Goal: Transaction & Acquisition: Purchase product/service

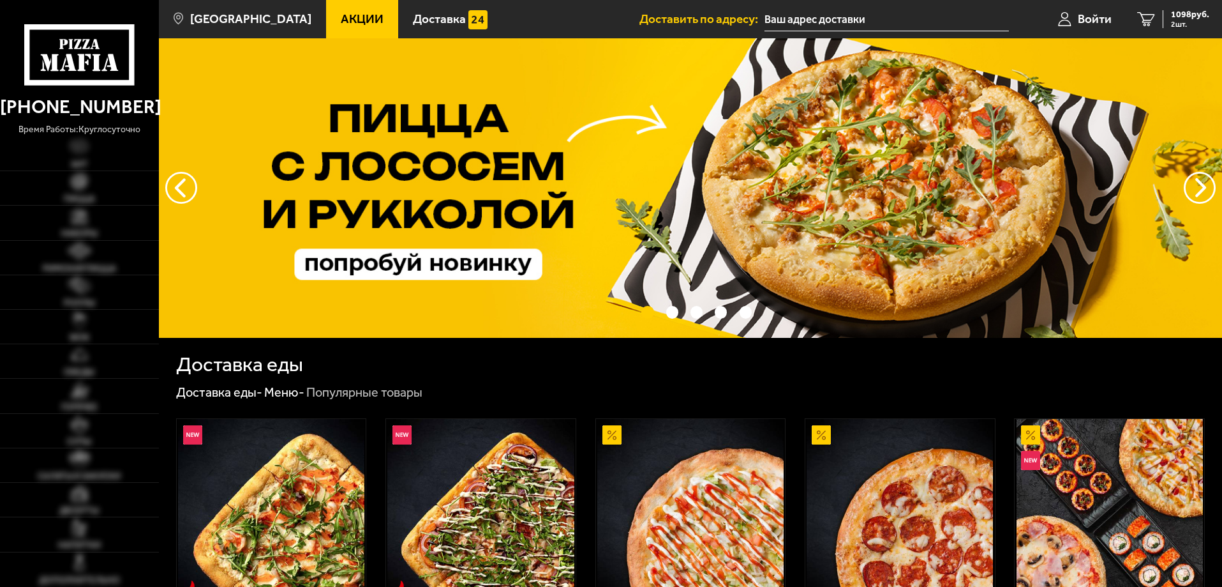
type input "[STREET_ADDRESS]"
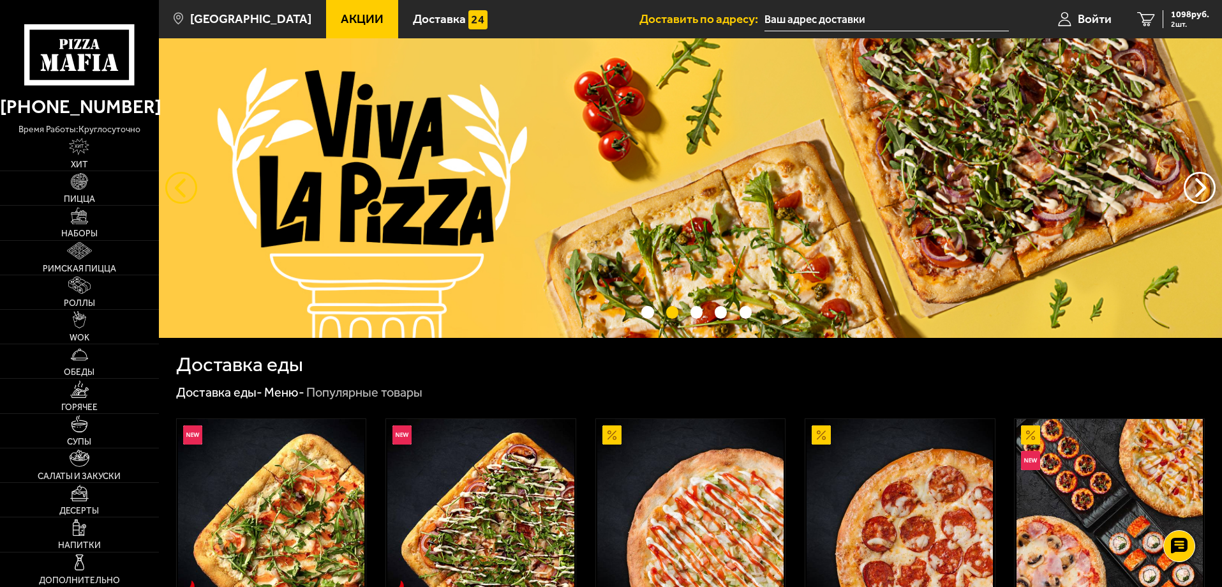
click at [183, 178] on button "следующий" at bounding box center [181, 188] width 32 height 32
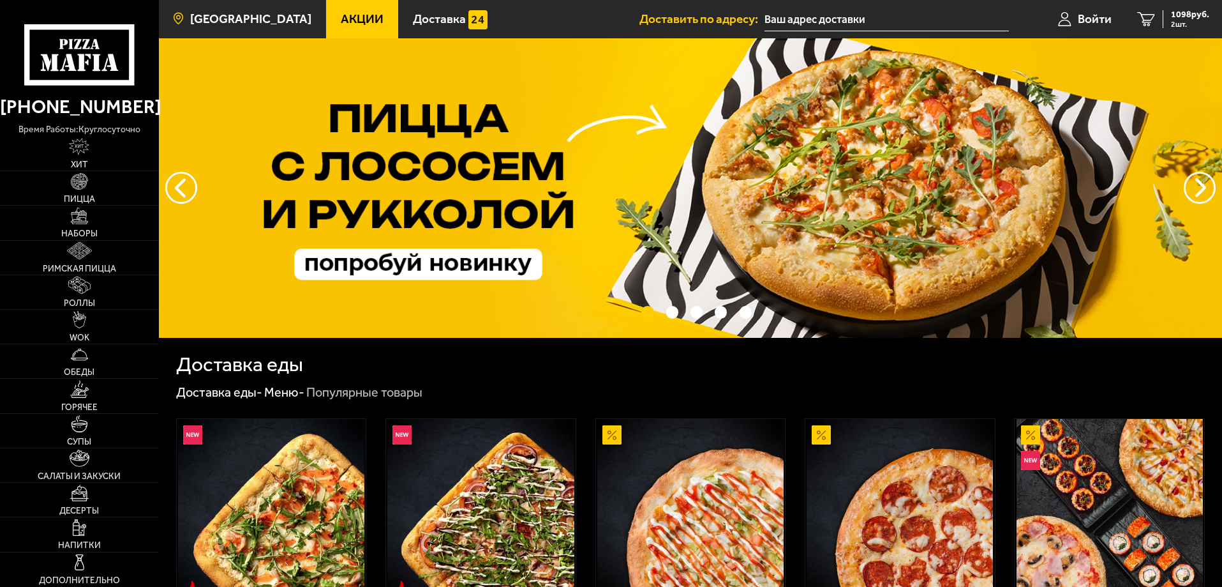
click at [274, 27] on link "[GEOGRAPHIC_DATA]" at bounding box center [242, 19] width 167 height 38
